Goal: Find specific page/section: Find specific page/section

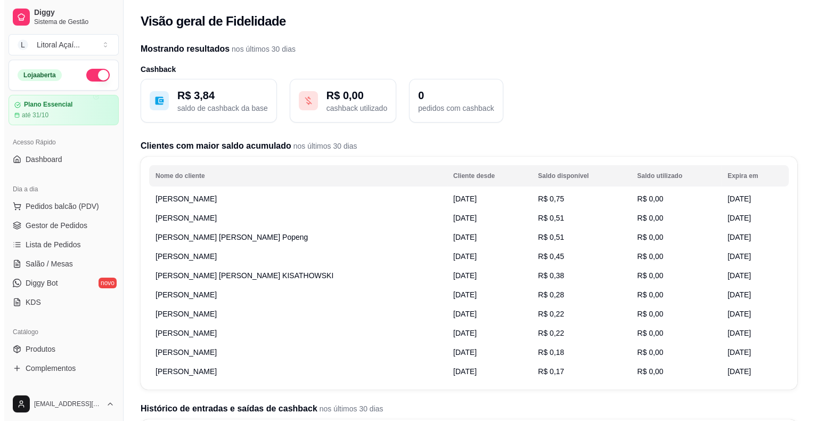
scroll to position [239, 0]
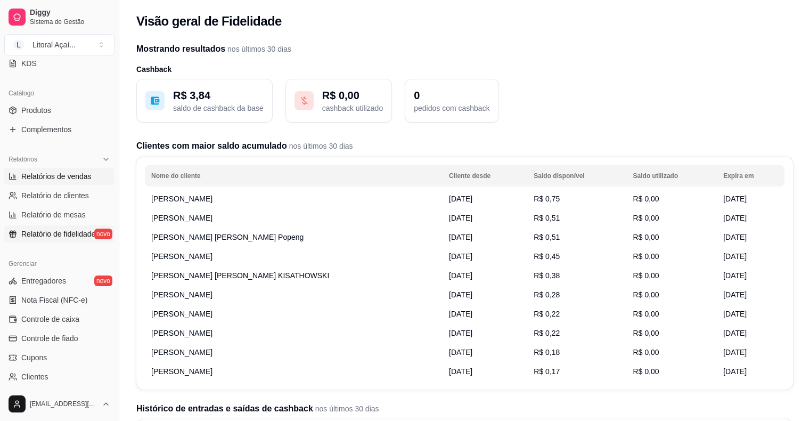
click at [70, 183] on link "Relatórios de vendas" at bounding box center [59, 176] width 110 height 17
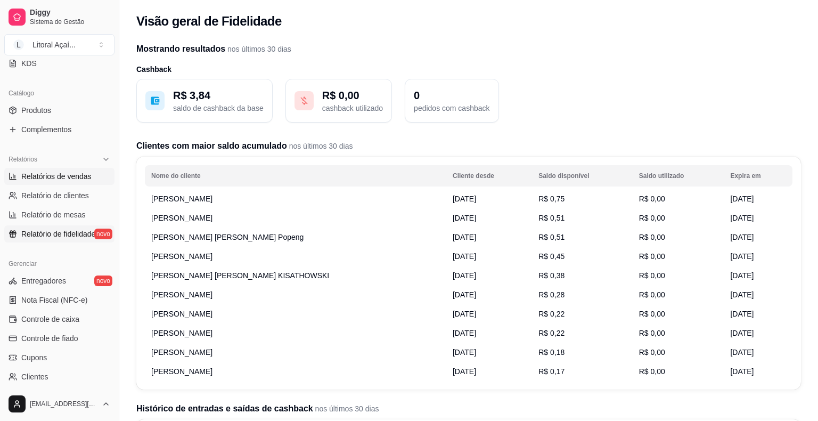
select select "ALL"
select select "0"
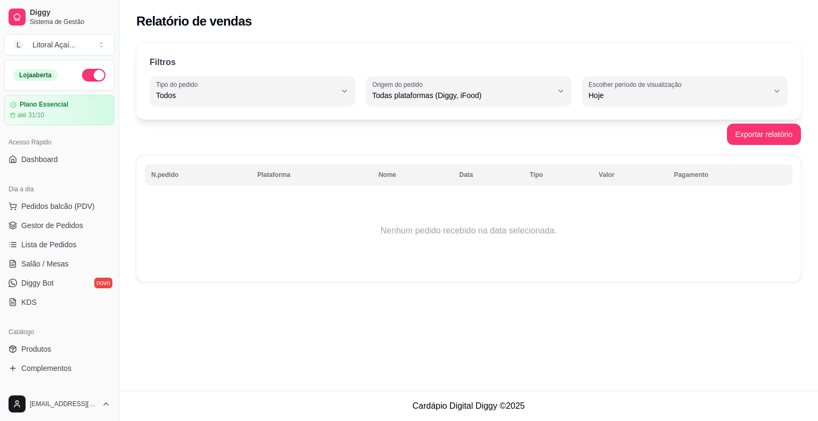
click at [30, 168] on div "Acesso Rápido Dashboard" at bounding box center [59, 150] width 119 height 43
click at [43, 159] on span "Dashboard" at bounding box center [39, 159] width 37 height 11
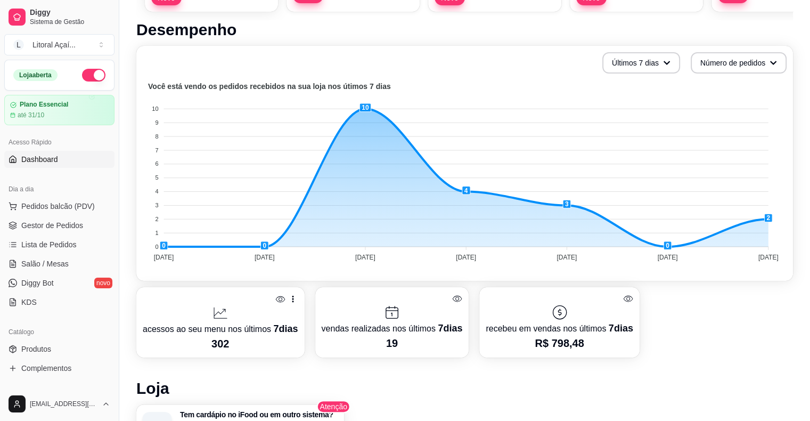
scroll to position [213, 0]
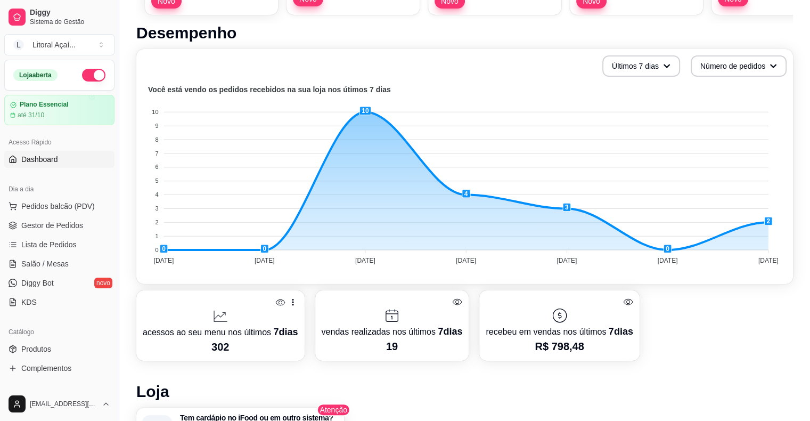
click at [677, 353] on div "acessos ao seu menu nos últimos 7 [PERSON_NAME] 302 vendas realizadas nos últim…" at bounding box center [464, 325] width 657 height 70
